Goal: Find specific page/section: Find specific page/section

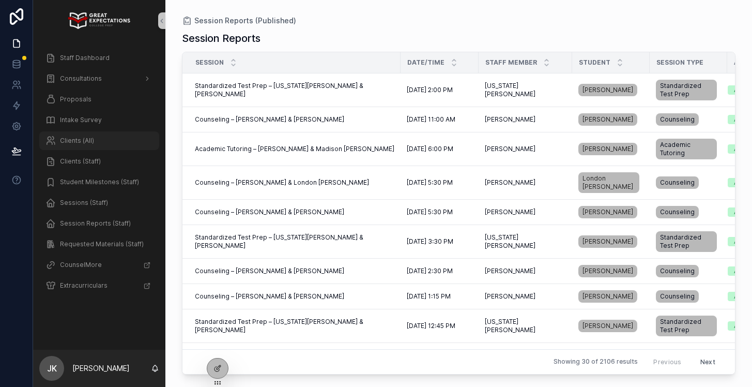
click at [103, 146] on div "Clients (All)" at bounding box center [99, 140] width 108 height 17
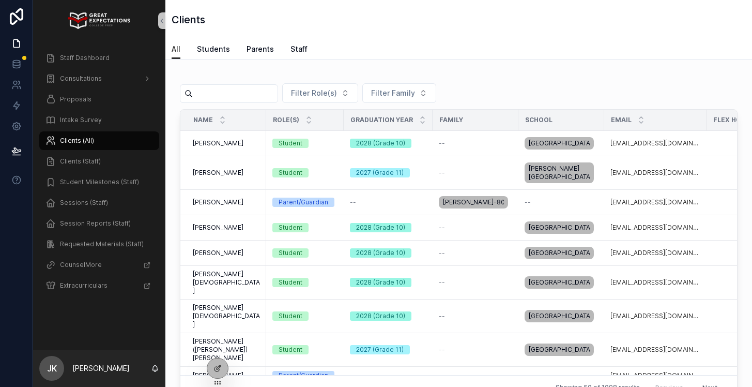
click at [236, 95] on input "scrollable content" at bounding box center [235, 93] width 85 height 14
